Goal: Transaction & Acquisition: Book appointment/travel/reservation

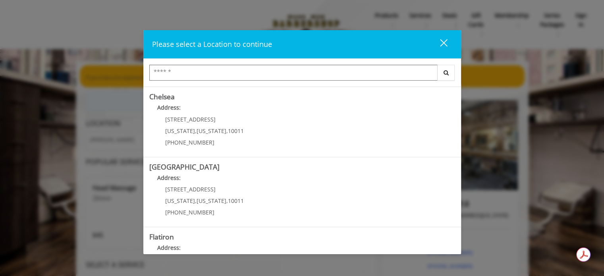
scroll to position [72, 0]
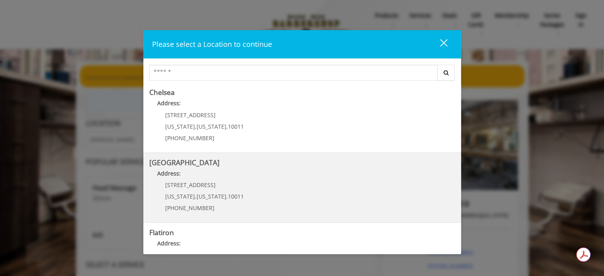
click at [174, 175] on b "Address:" at bounding box center [168, 174] width 23 height 8
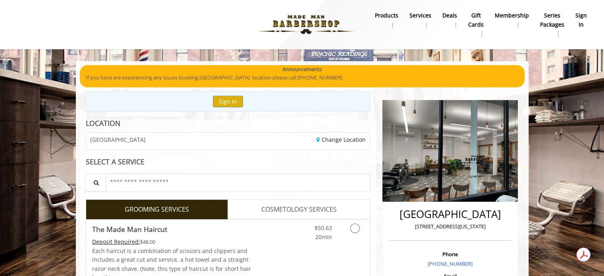
click at [80, 215] on div "GROOMING SERVICES" at bounding box center [154, 209] width 148 height 20
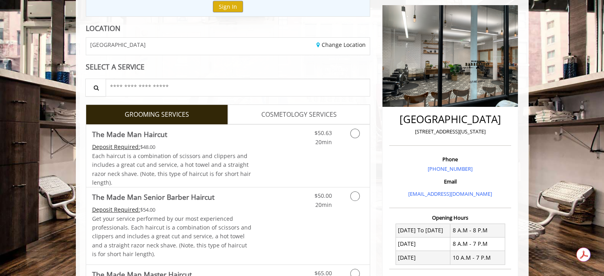
scroll to position [127, 0]
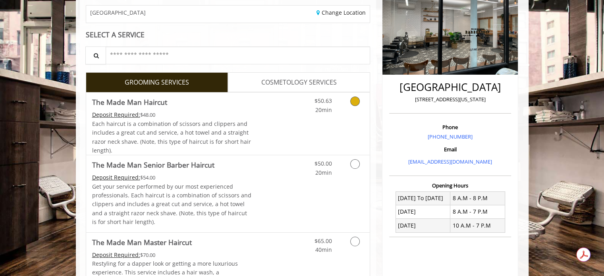
click at [351, 101] on icon "Grooming services" at bounding box center [355, 102] width 10 height 10
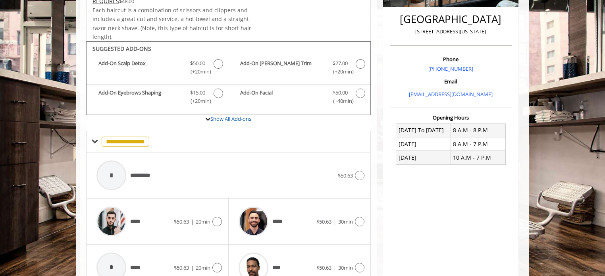
scroll to position [236, 0]
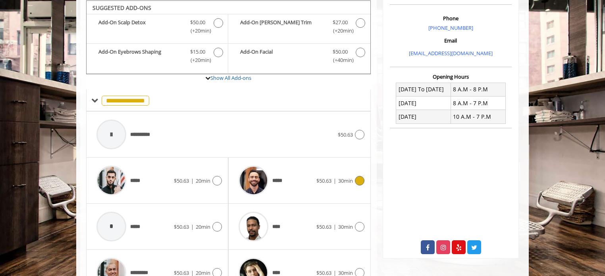
click at [358, 181] on icon at bounding box center [360, 181] width 10 height 10
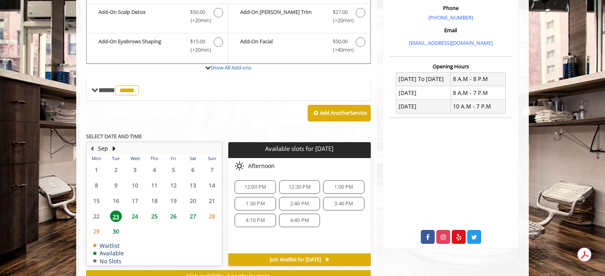
scroll to position [236, 0]
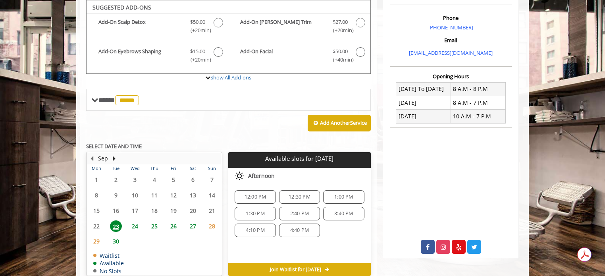
click at [247, 194] on span "12:00 PM" at bounding box center [256, 197] width 22 height 6
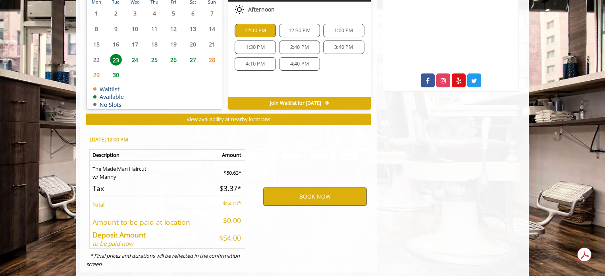
scroll to position [417, 0]
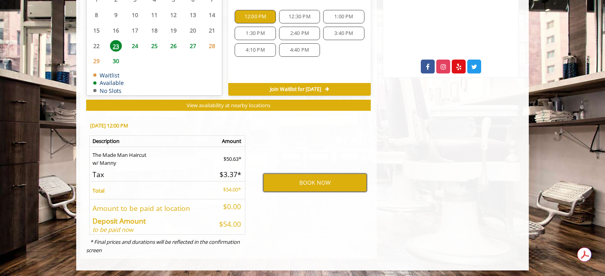
click at [311, 180] on button "BOOK NOW" at bounding box center [315, 183] width 104 height 18
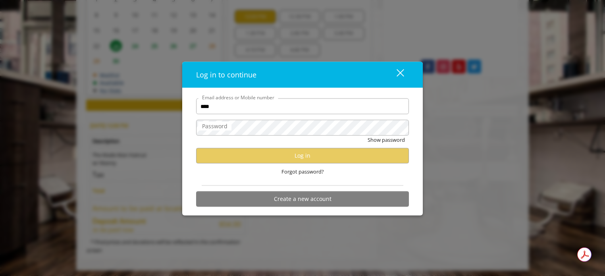
type input "**********"
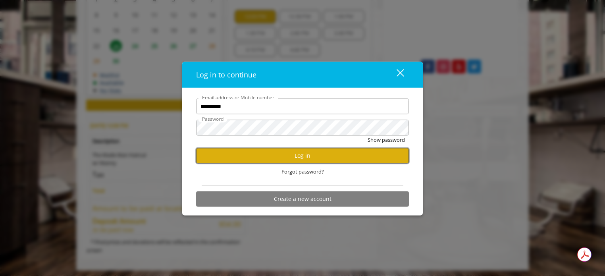
click at [297, 160] on button "Log in" at bounding box center [302, 155] width 213 height 15
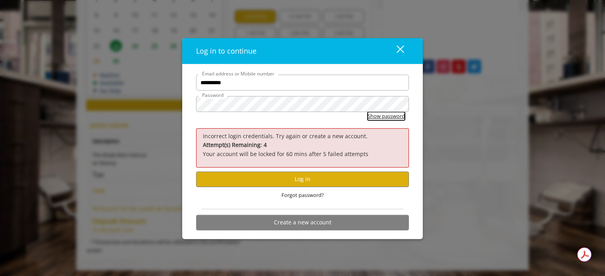
click at [373, 115] on button "Show password" at bounding box center [386, 116] width 37 height 8
click at [301, 195] on span "Forgot password?" at bounding box center [303, 195] width 42 height 8
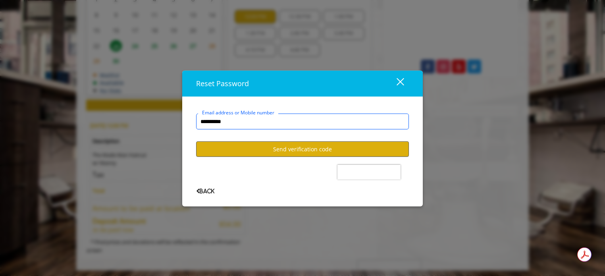
type input "**********"
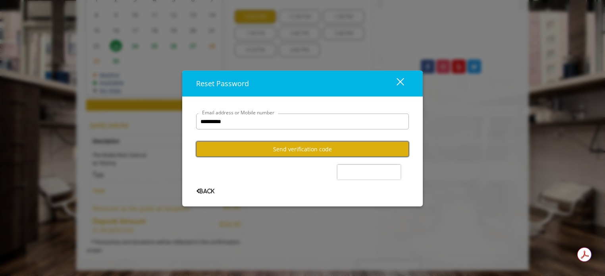
click at [291, 147] on button "Send verification code" at bounding box center [302, 148] width 213 height 15
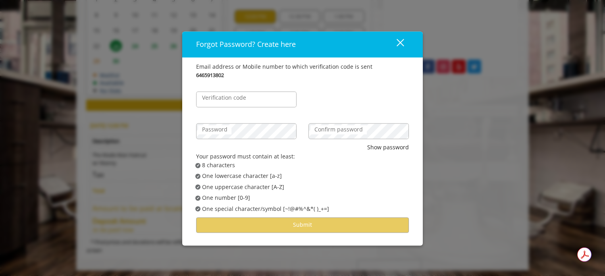
click at [246, 97] on label "Verification code" at bounding box center [224, 98] width 52 height 9
click at [246, 97] on input "Verification code" at bounding box center [246, 100] width 100 height 16
type input "******"
click at [224, 131] on label "Password" at bounding box center [214, 129] width 33 height 9
click at [316, 132] on label "Confirm password" at bounding box center [339, 129] width 56 height 9
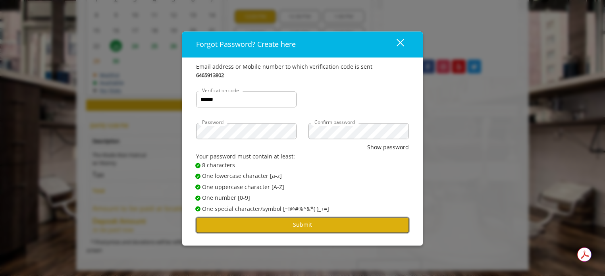
click at [299, 228] on button "Submit" at bounding box center [302, 224] width 213 height 15
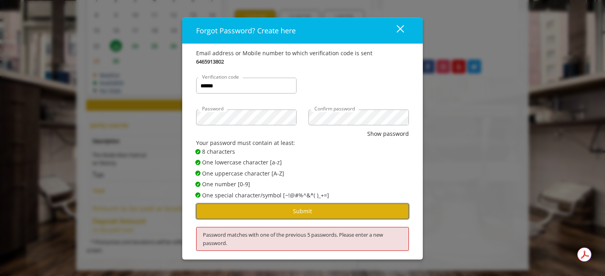
click at [300, 210] on button "Submit" at bounding box center [302, 211] width 213 height 15
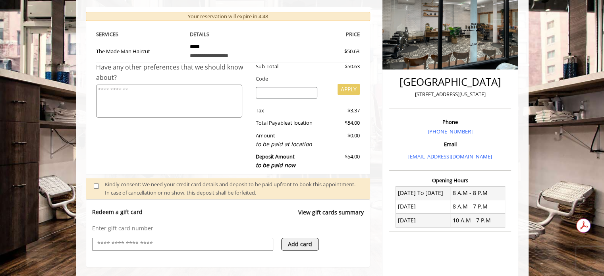
scroll to position [169, 0]
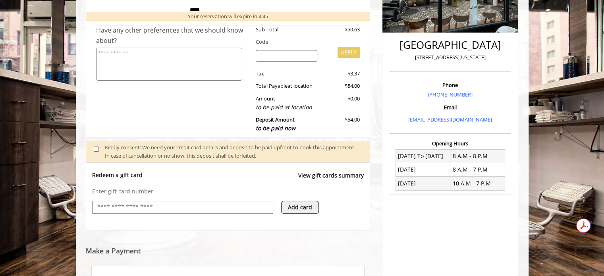
click at [176, 207] on input "text" at bounding box center [183, 208] width 172 height 10
type input "**********"
click at [375, 199] on div "**********" at bounding box center [228, 150] width 297 height 456
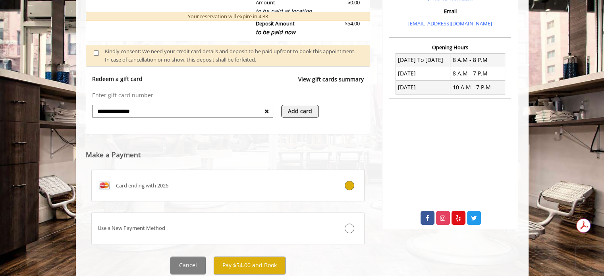
scroll to position [291, 0]
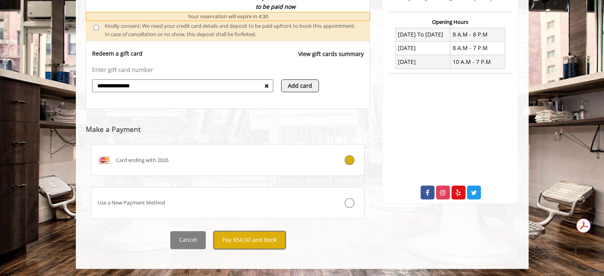
click at [246, 241] on button "Pay $54.00 and Book" at bounding box center [250, 240] width 72 height 18
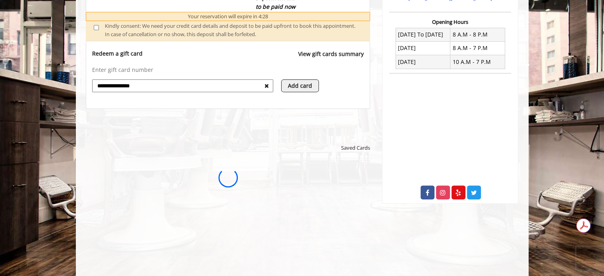
scroll to position [0, 0]
